Goal: Information Seeking & Learning: Learn about a topic

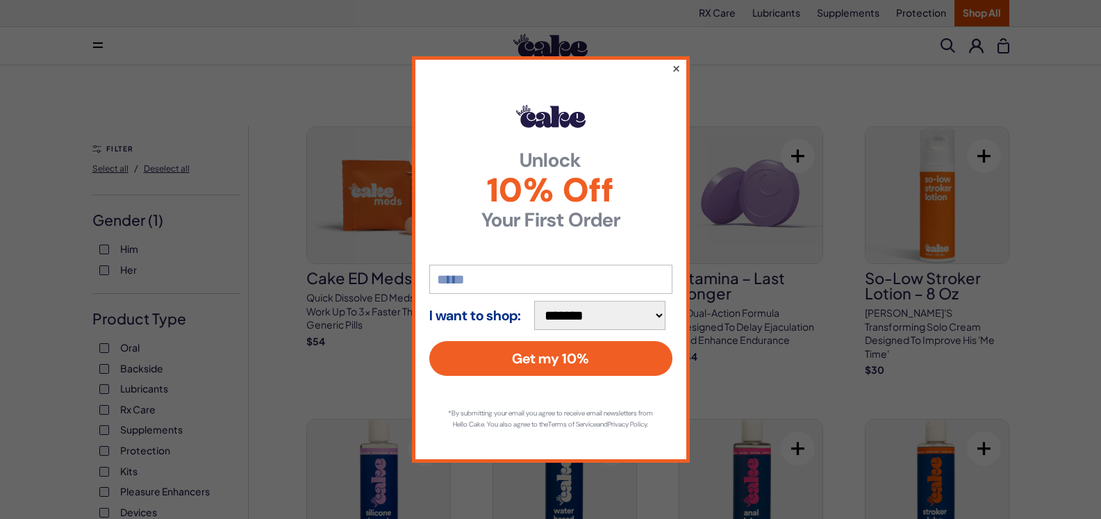
click at [680, 60] on button "×" at bounding box center [675, 68] width 9 height 17
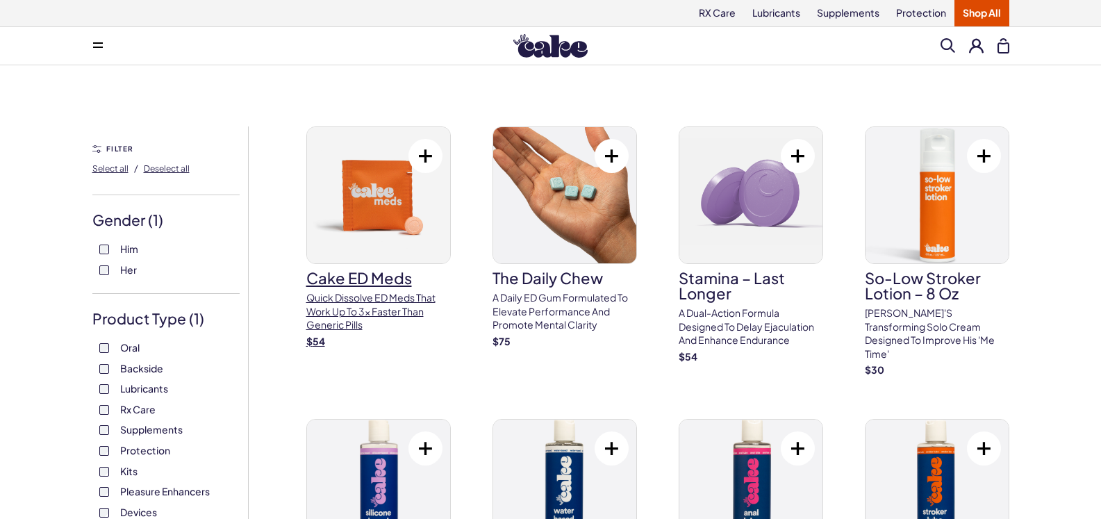
click at [390, 210] on img at bounding box center [378, 195] width 143 height 136
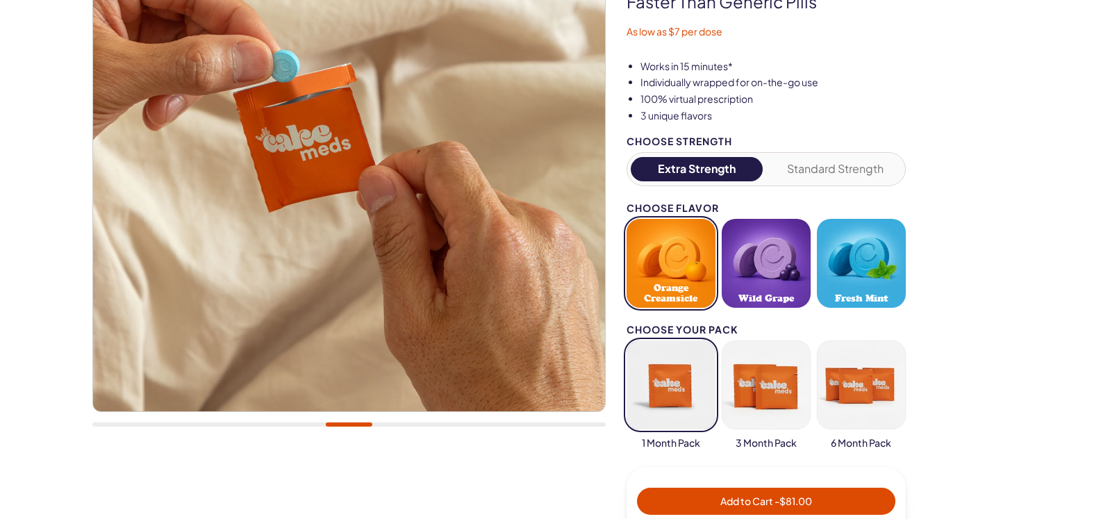
scroll to position [139, 0]
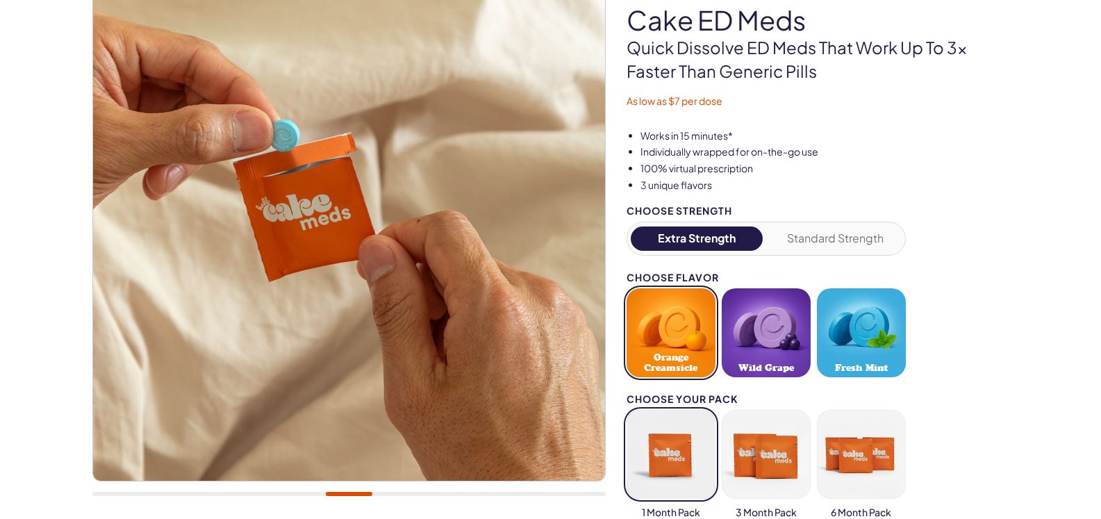
click at [717, 237] on button "Extra Strength" at bounding box center [697, 238] width 133 height 24
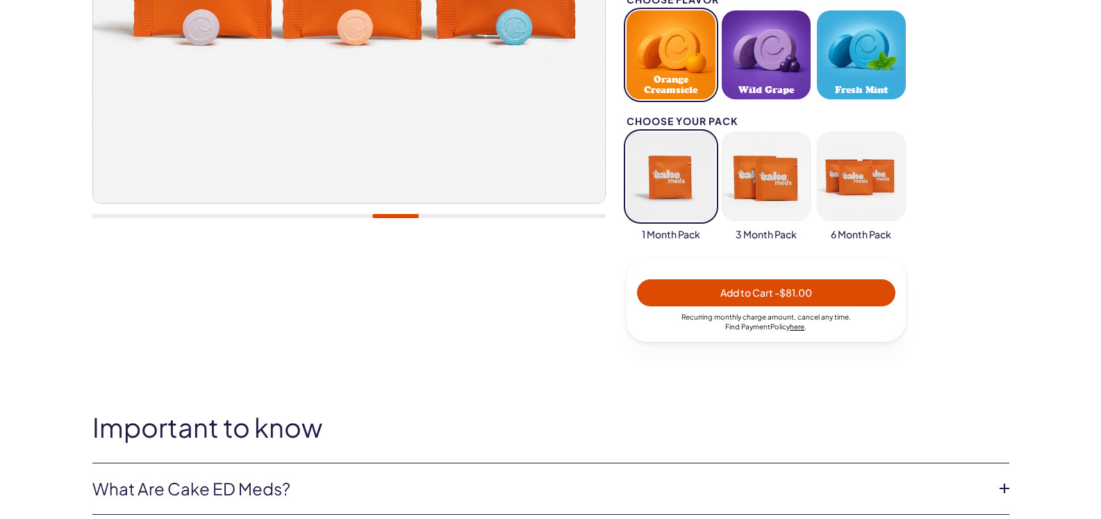
scroll to position [625, 0]
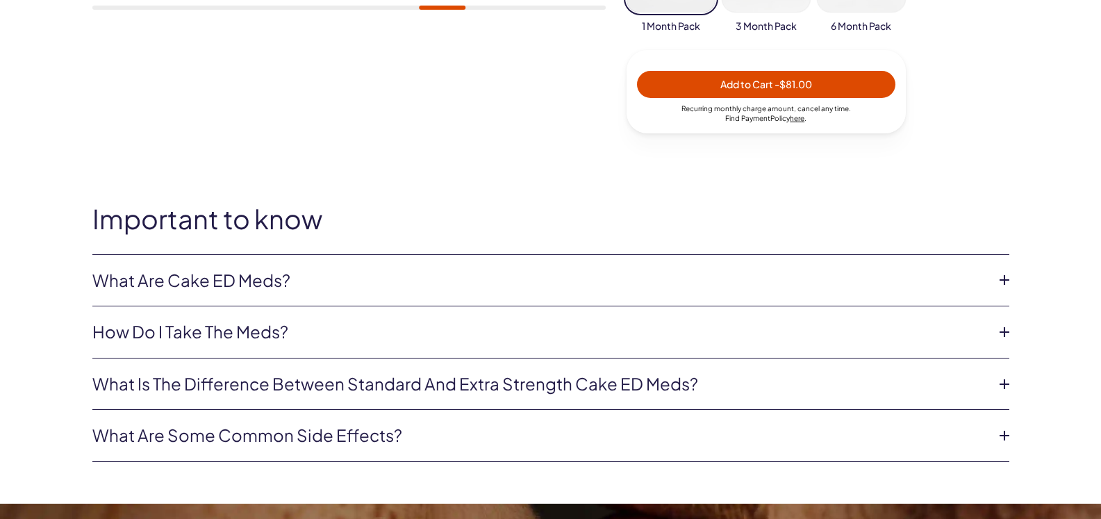
click at [1000, 273] on icon at bounding box center [1004, 279] width 21 height 21
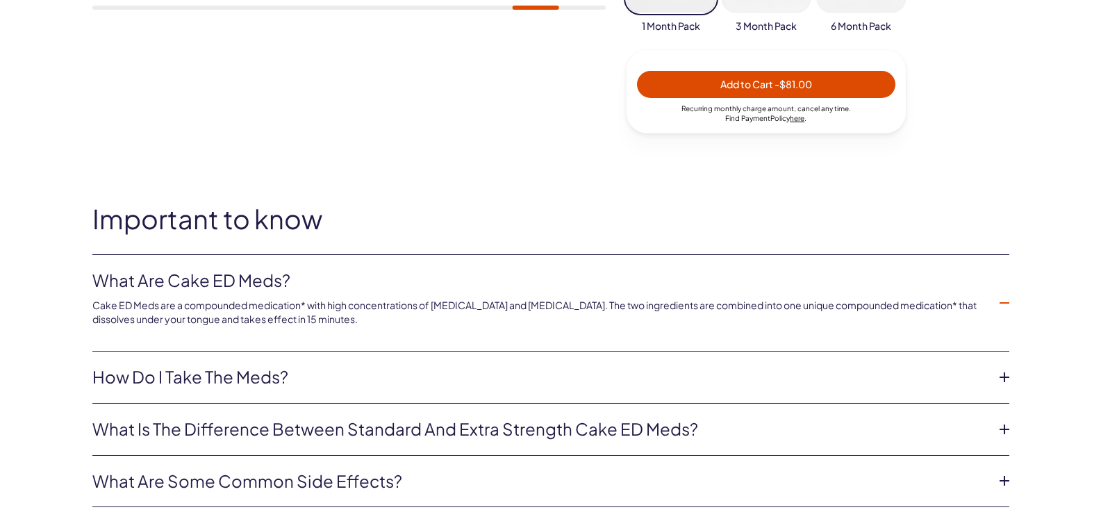
click at [1000, 273] on li "What are Cake ED Meds? Cake ED Meds are a compounded medication* with high conc…" at bounding box center [550, 303] width 917 height 97
click at [1004, 297] on icon at bounding box center [1004, 302] width 21 height 21
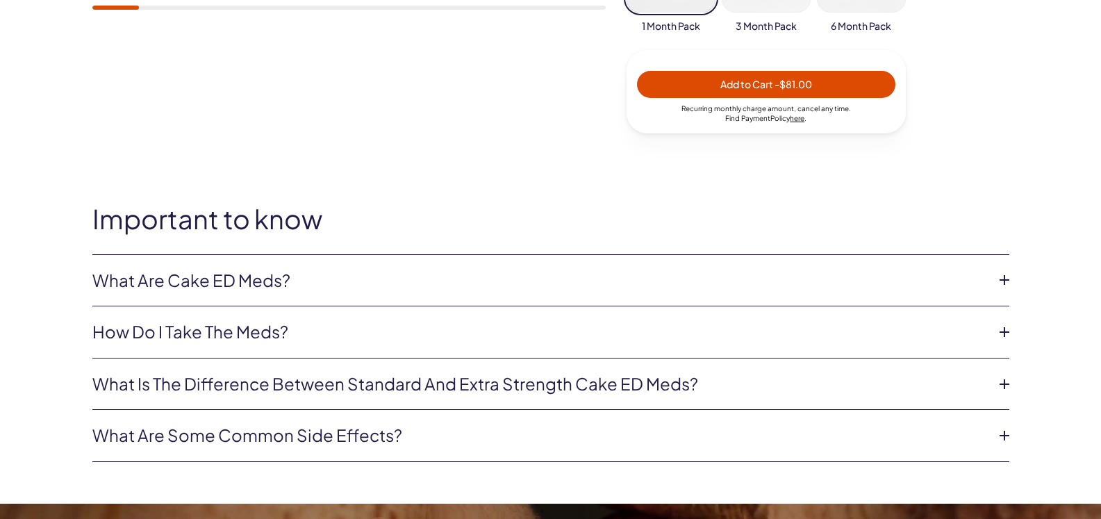
click at [1002, 325] on icon at bounding box center [1004, 332] width 21 height 21
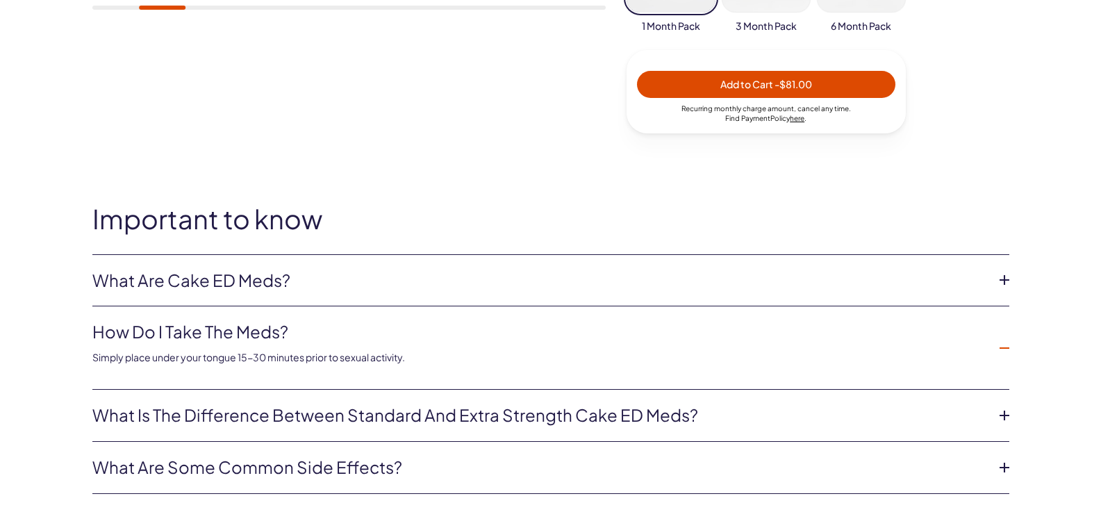
click at [1002, 325] on li "How do I take the meds? Simply place under your tongue 15-30 minutes prior to s…" at bounding box center [550, 347] width 917 height 83
click at [1004, 346] on icon at bounding box center [1004, 347] width 21 height 21
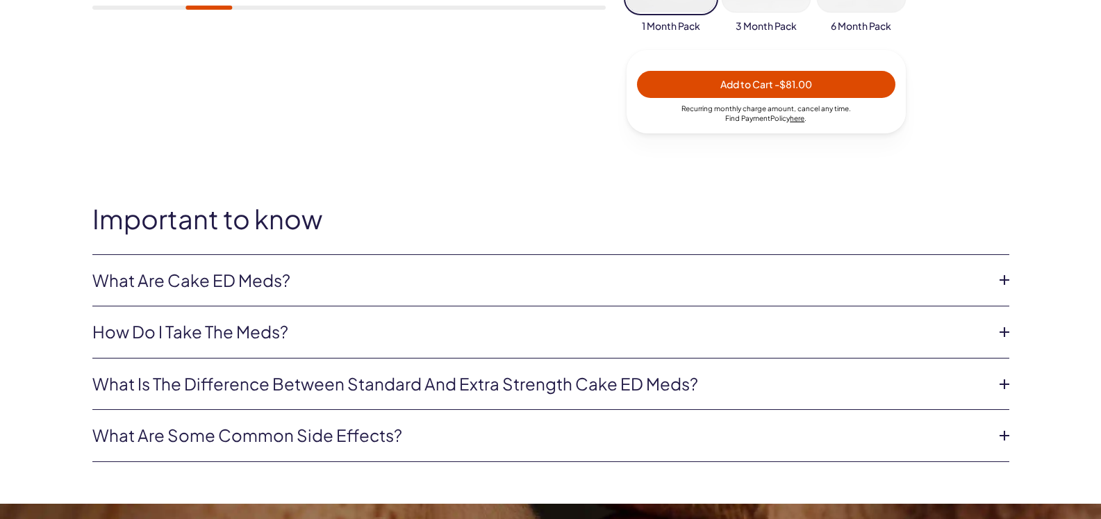
click at [1001, 378] on icon at bounding box center [1004, 384] width 21 height 21
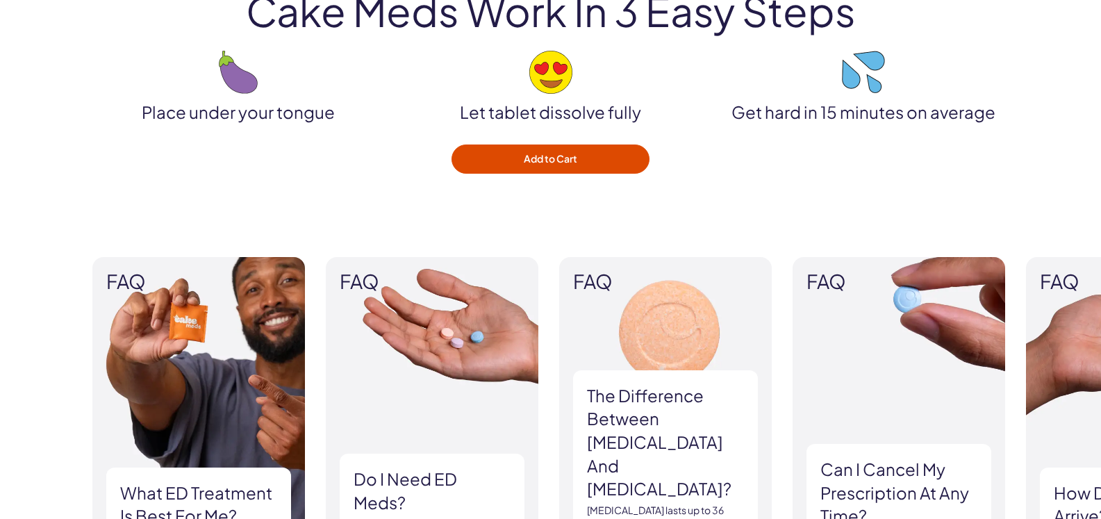
scroll to position [1875, 0]
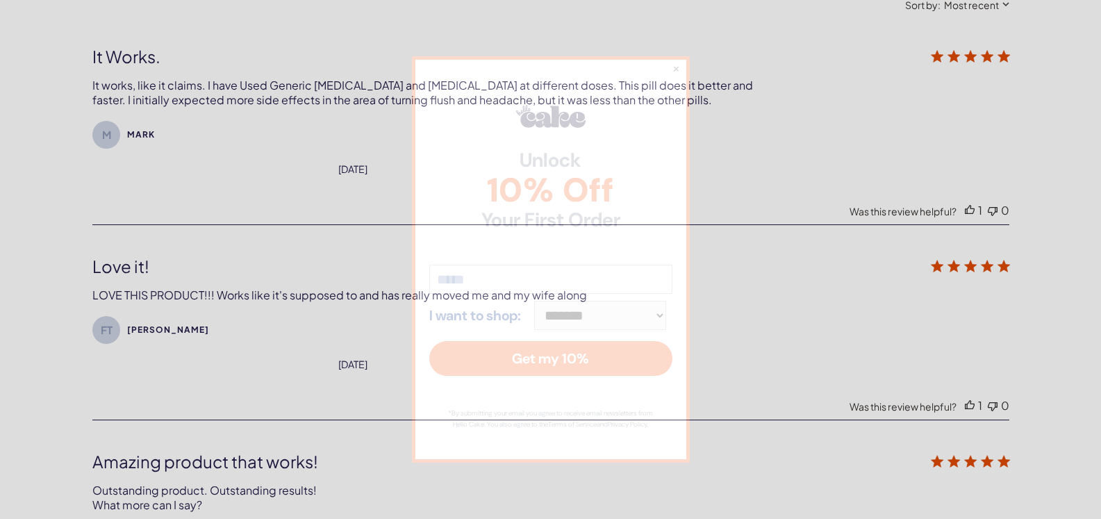
scroll to position [625, 0]
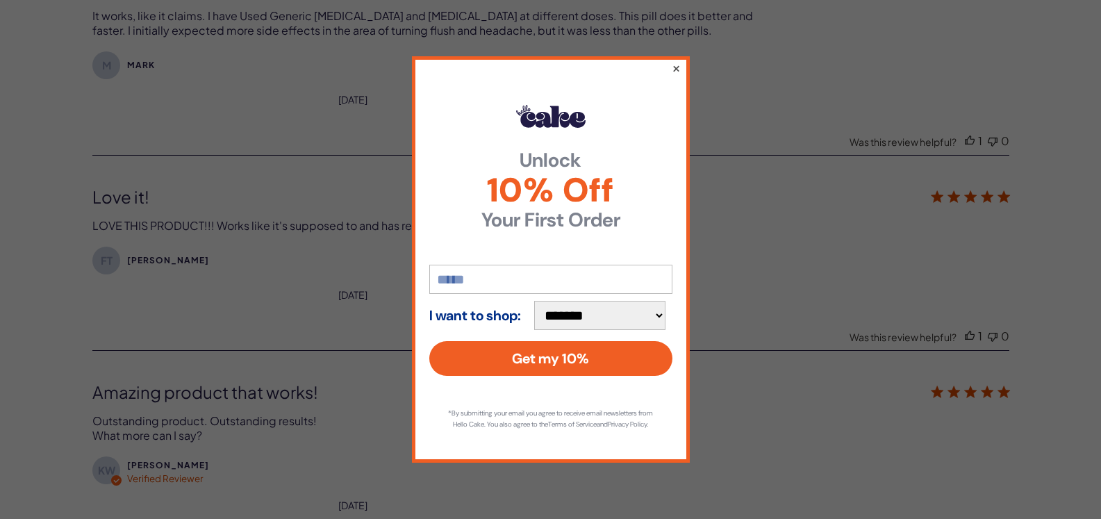
click at [677, 62] on button "×" at bounding box center [675, 68] width 9 height 17
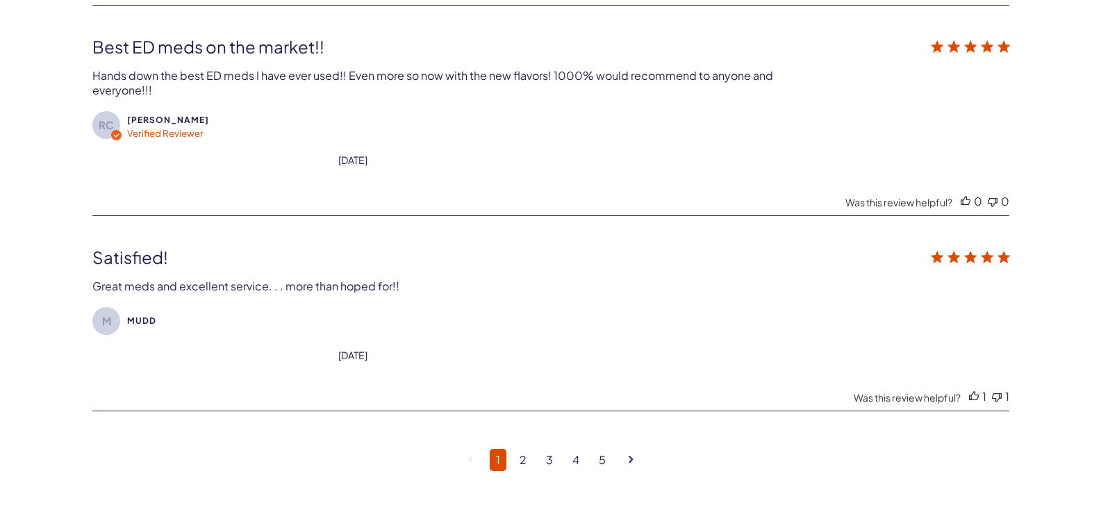
scroll to position [1250, 0]
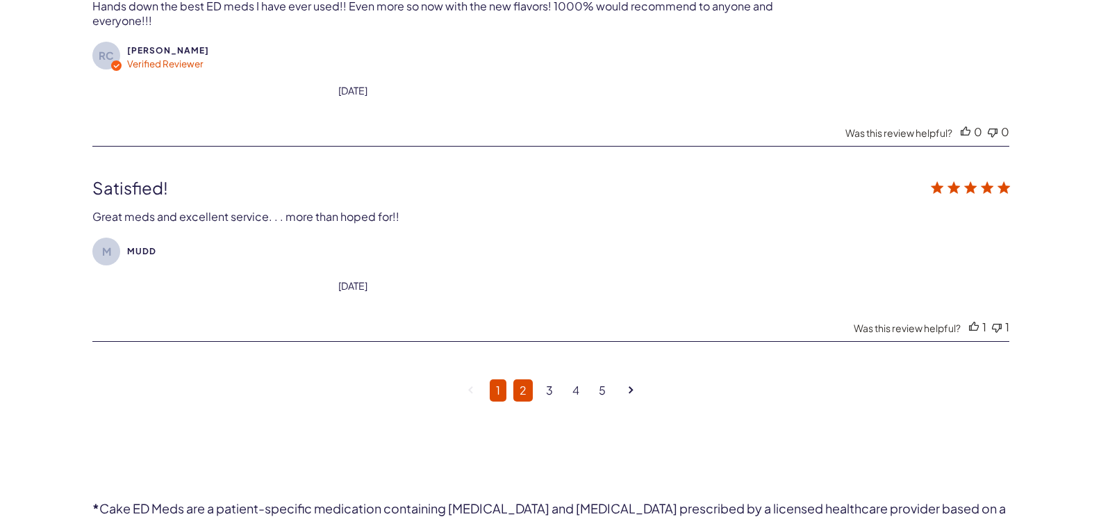
click at [523, 384] on link "2" at bounding box center [522, 390] width 19 height 22
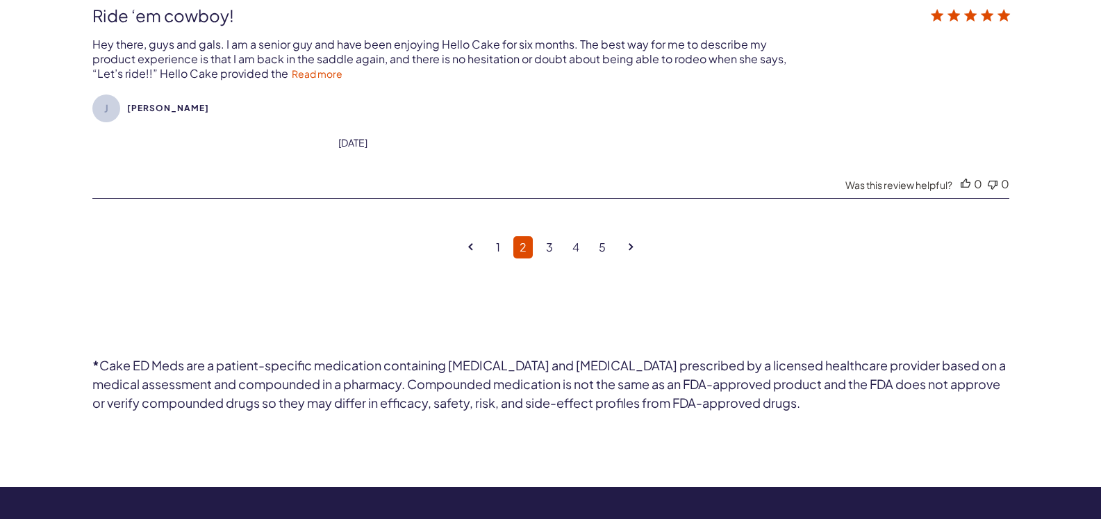
scroll to position [1546, 0]
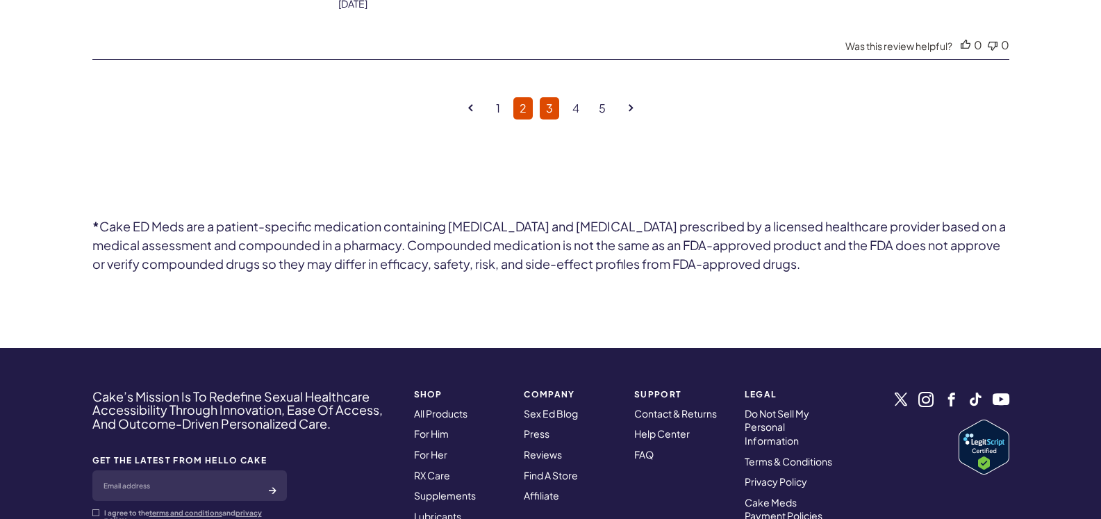
click at [550, 109] on link "3" at bounding box center [549, 108] width 19 height 22
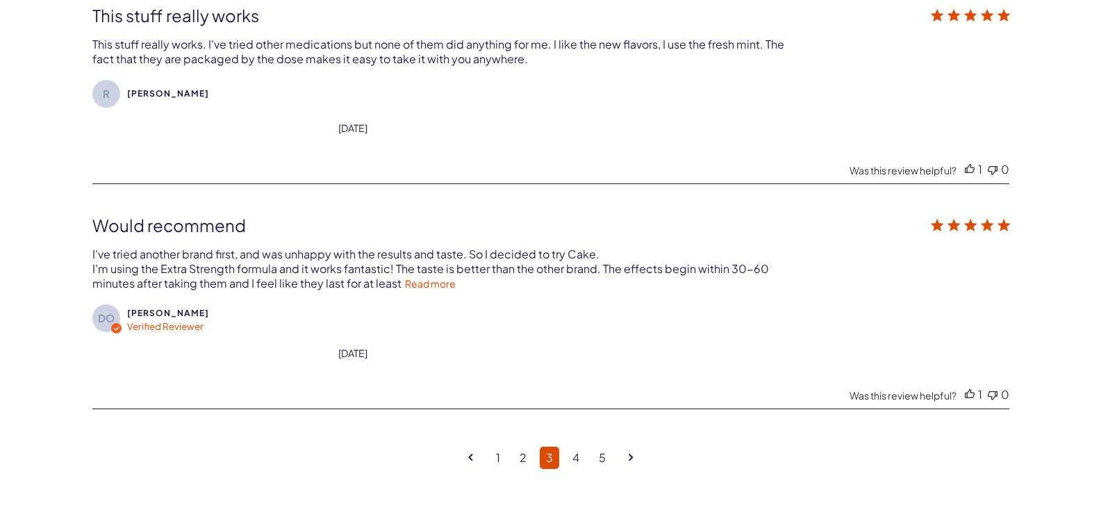
scroll to position [1268, 0]
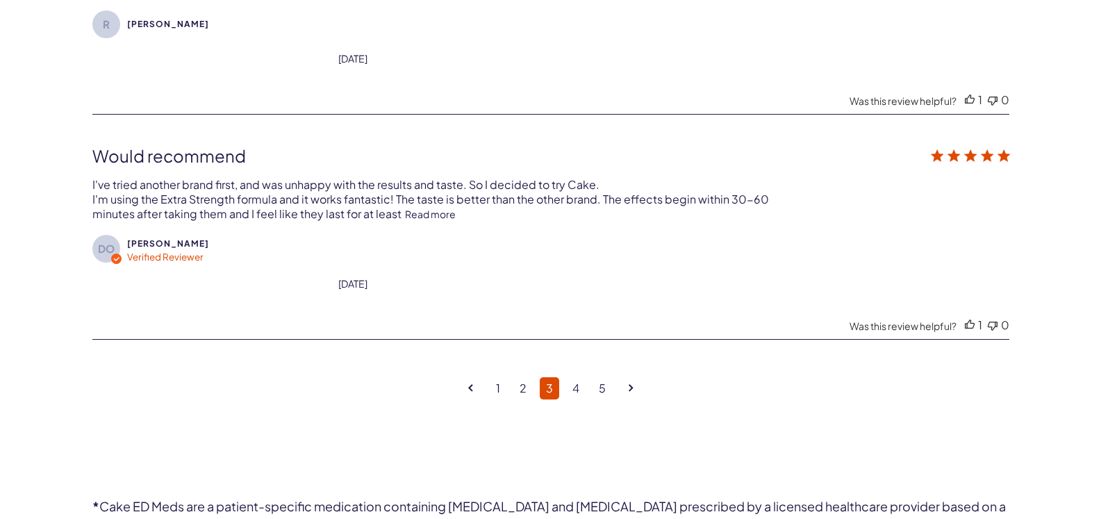
click at [430, 215] on link "Read more" at bounding box center [430, 214] width 51 height 12
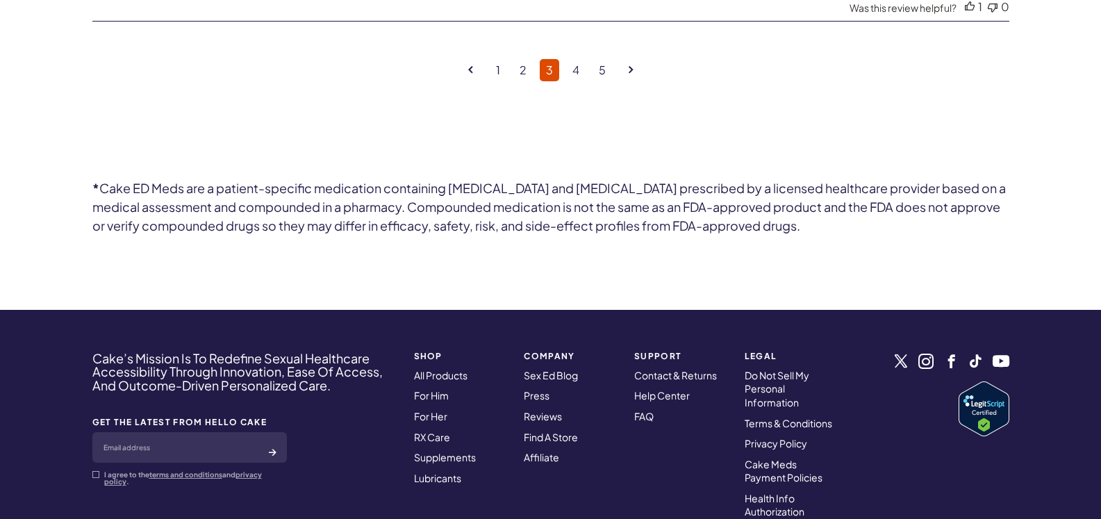
scroll to position [1546, 0]
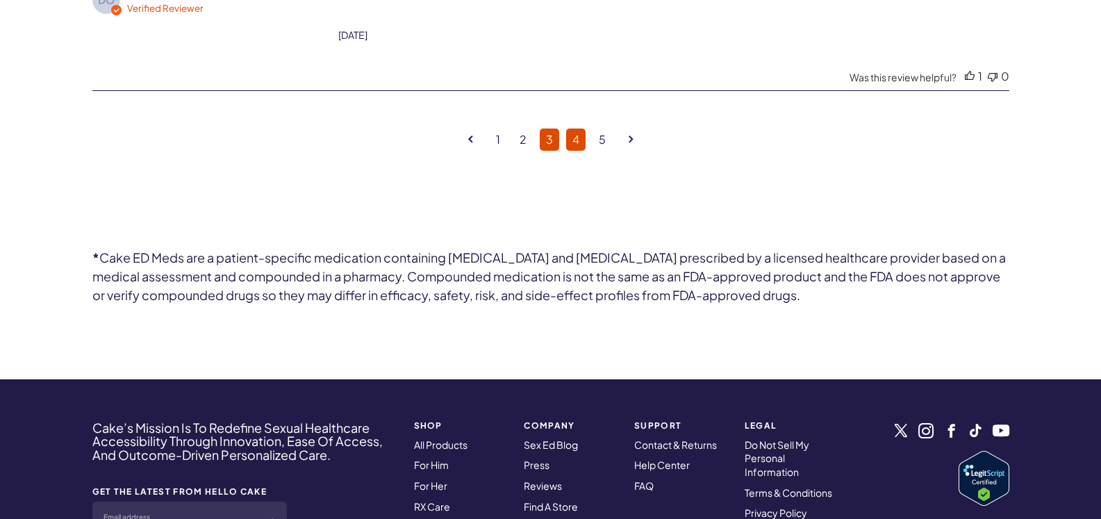
click at [570, 137] on link "4" at bounding box center [575, 139] width 19 height 22
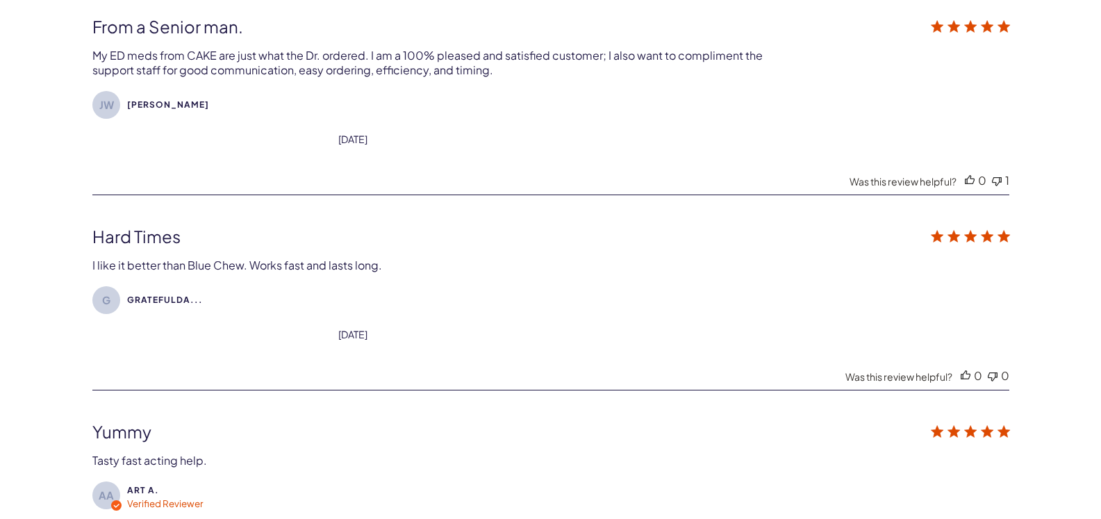
scroll to position [1060, 0]
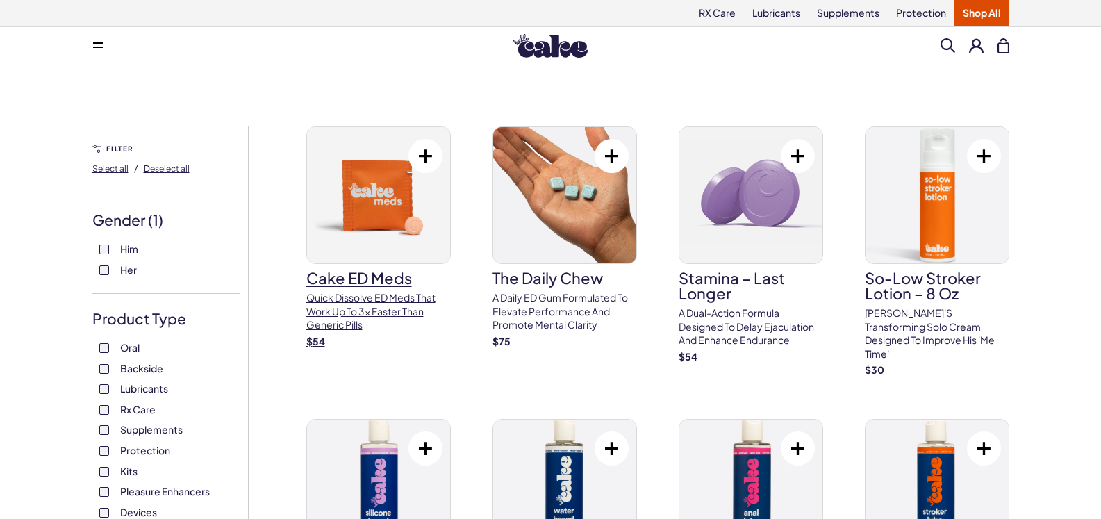
click at [378, 300] on p "Quick dissolve ED Meds that work up to 3x faster than generic pills" at bounding box center [378, 311] width 144 height 41
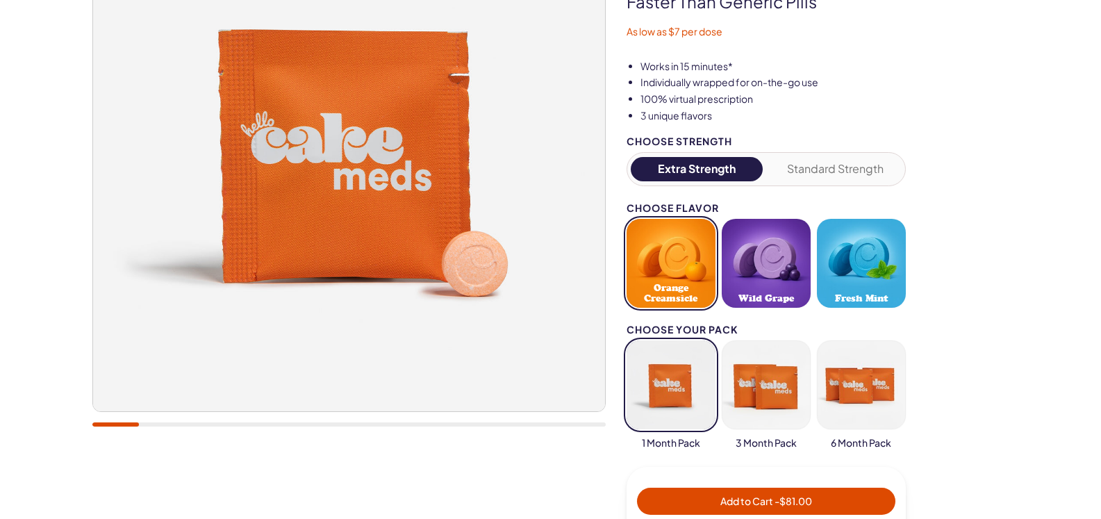
scroll to position [278, 0]
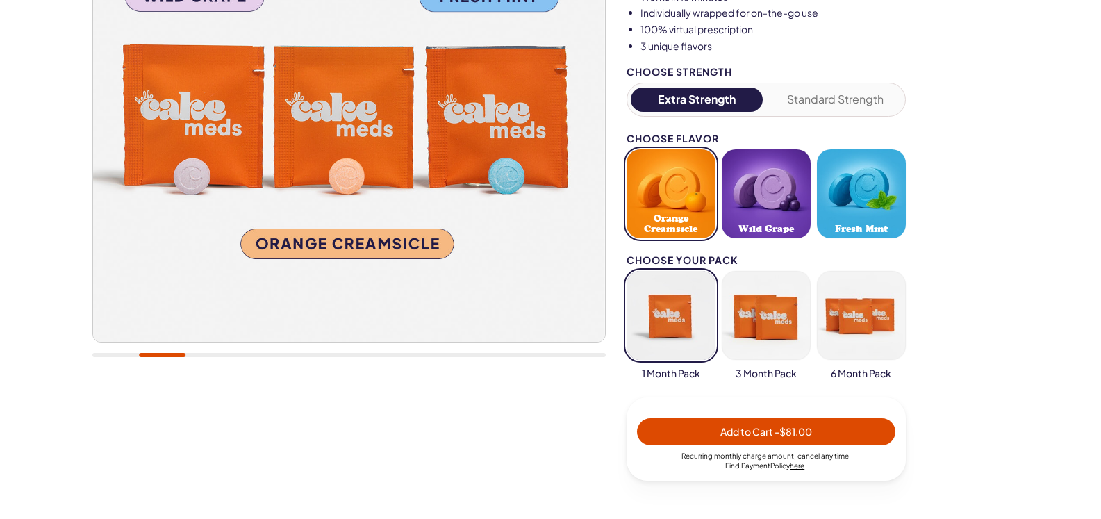
click at [665, 198] on button "Orange Creamsicle" at bounding box center [670, 193] width 89 height 89
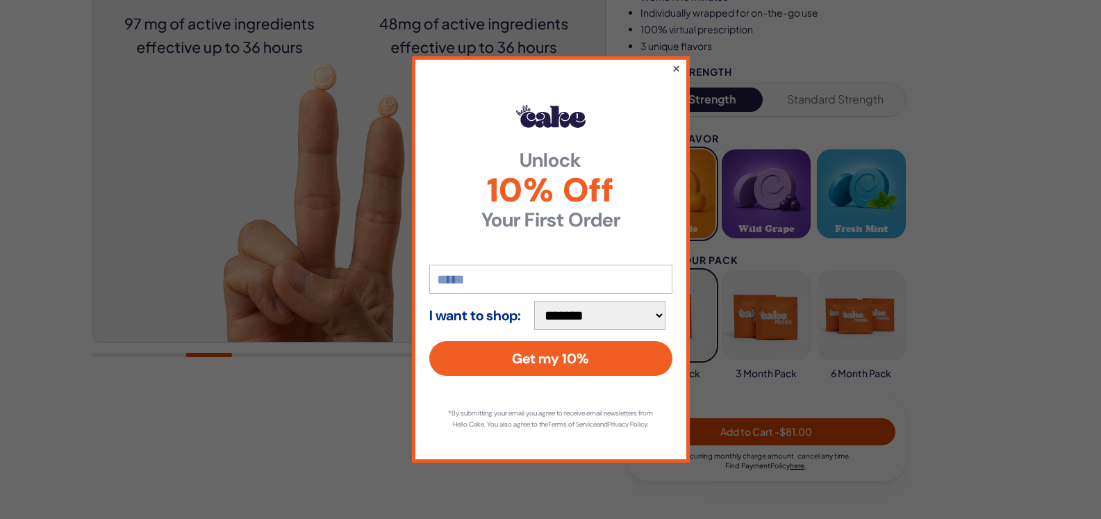
click at [679, 60] on button "×" at bounding box center [675, 68] width 9 height 17
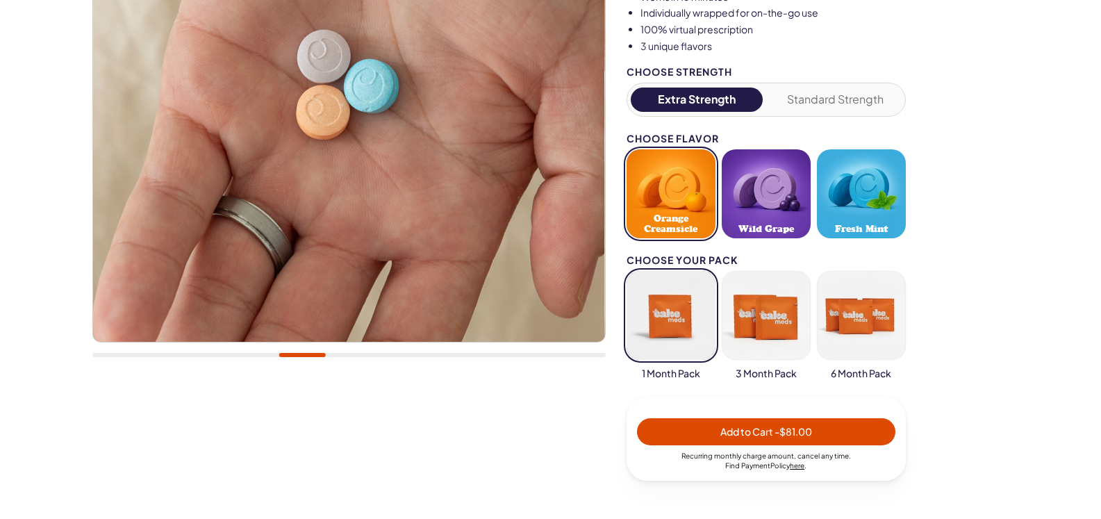
click at [880, 187] on button "Fresh Mint" at bounding box center [861, 193] width 89 height 89
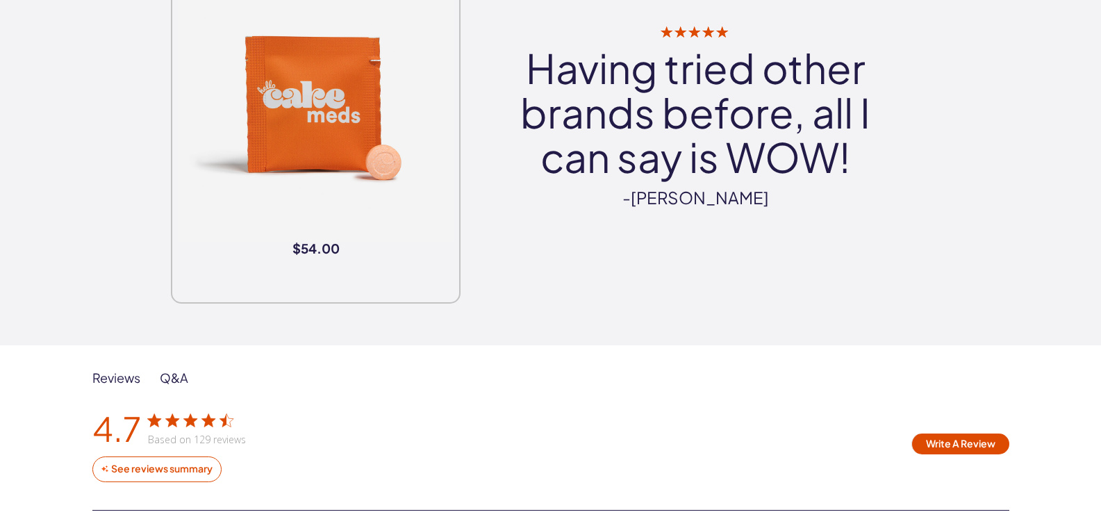
scroll to position [3541, 0]
